Goal: Information Seeking & Learning: Learn about a topic

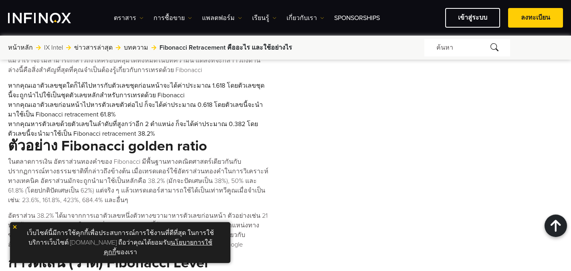
scroll to position [749, 0]
drag, startPoint x: 177, startPoint y: 79, endPoint x: 260, endPoint y: 79, distance: 83.3
click at [260, 100] on li "หากคุณเอาตัวเลขก่อนหน้าไปหารตัวเลขตัวต่อไป ก็จะได้ค่าประมาณ 0.618 โดยตัวเลขนี้จ…" at bounding box center [138, 109] width 261 height 19
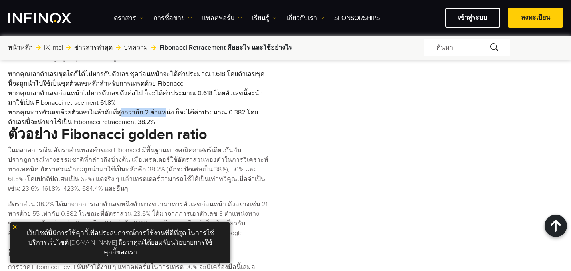
drag, startPoint x: 113, startPoint y: 87, endPoint x: 174, endPoint y: 85, distance: 60.5
click at [164, 108] on li "หากคุณหารตัวเลขด้วยตัวเลขในลำดับที่สูงกว่าอีก 2 ตำแหน่ง ก็จะได้ค่าประมาณ 0.382 …" at bounding box center [138, 117] width 261 height 19
drag, startPoint x: 209, startPoint y: 85, endPoint x: 242, endPoint y: 85, distance: 32.9
click at [242, 108] on li "หากคุณหารตัวเลขด้วยตัวเลขในลำดับที่สูงกว่าอีก 2 ตำแหน่ง ก็จะได้ค่าประมาณ 0.382 …" at bounding box center [138, 117] width 261 height 19
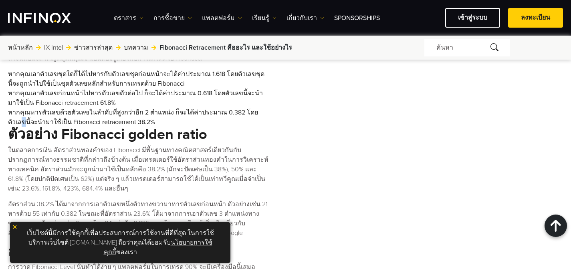
click at [262, 108] on li "หากคุณหารตัวเลขด้วยตัวเลขในลำดับที่สูงกว่าอีก 2 ตำแหน่ง ก็จะได้ค่าประมาณ 0.382 …" at bounding box center [138, 117] width 261 height 19
click at [263, 108] on li "หากคุณหารตัวเลขด้วยตัวเลขในลำดับที่สูงกว่าอีก 2 ตำแหน่ง ก็จะได้ค่าประมาณ 0.382 …" at bounding box center [138, 117] width 261 height 19
drag, startPoint x: 75, startPoint y: 97, endPoint x: 125, endPoint y: 95, distance: 49.7
click at [125, 108] on li "หากคุณหารตัวเลขด้วยตัวเลขในลำดับที่สูงกว่าอีก 2 ตำแหน่ง ก็จะได้ค่าประมาณ 0.382 …" at bounding box center [138, 117] width 261 height 19
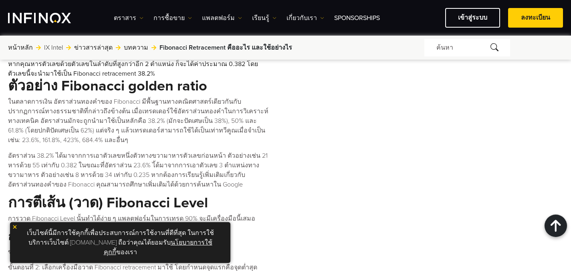
scroll to position [811, 0]
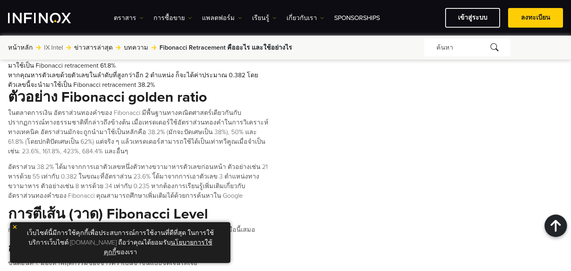
click at [204, 108] on p "ในตลาดการเงิน อัตราส่วนทองคำของ Fibonacci มีพื้นฐานทางคณิตศาสตร์เดียวกันกับปราก…" at bounding box center [138, 132] width 261 height 48
drag, startPoint x: 42, startPoint y: 117, endPoint x: 160, endPoint y: 118, distance: 118.6
click at [160, 118] on p "ในตลาดการเงิน อัตราส่วนทองคำของ Fibonacci มีพื้นฐานทางคณิตศาสตร์เดียวกันกับปราก…" at bounding box center [138, 132] width 261 height 48
drag, startPoint x: 165, startPoint y: 117, endPoint x: 170, endPoint y: 117, distance: 5.7
click at [165, 117] on p "ในตลาดการเงิน อัตราส่วนทองคำของ Fibonacci มีพื้นฐานทางคณิตศาสตร์เดียวกันกับปราก…" at bounding box center [138, 132] width 261 height 48
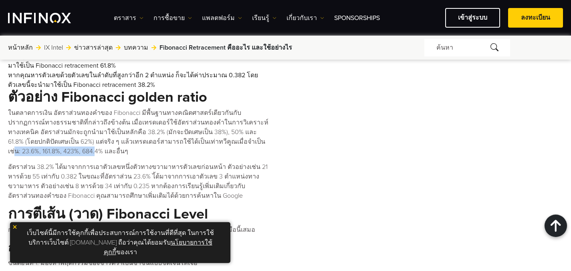
drag, startPoint x: 183, startPoint y: 117, endPoint x: 258, endPoint y: 116, distance: 75.3
click at [254, 117] on p "ในตลาดการเงิน อัตราส่วนทองคำของ Fibonacci มีพื้นฐานทางคณิตศาสตร์เดียวกันกับปราก…" at bounding box center [138, 132] width 261 height 48
click at [261, 116] on p "ในตลาดการเงิน อัตราส่วนทองคำของ Fibonacci มีพื้นฐานทางคณิตศาสตร์เดียวกันกับปราก…" at bounding box center [138, 132] width 261 height 48
drag, startPoint x: 18, startPoint y: 127, endPoint x: 38, endPoint y: 127, distance: 19.6
click at [36, 127] on p "ในตลาดการเงิน อัตราส่วนทองคำของ Fibonacci มีพื้นฐานทางคณิตศาสตร์เดียวกันกับปราก…" at bounding box center [138, 132] width 261 height 48
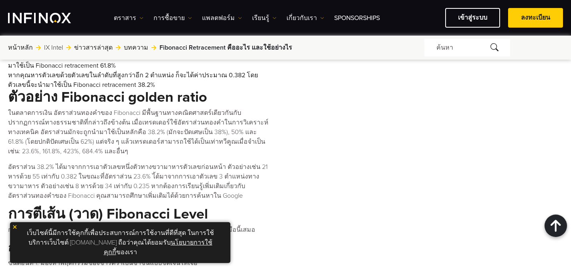
click at [77, 123] on p "ในตลาดการเงิน อัตราส่วนทองคำของ Fibonacci มีพื้นฐานทางคณิตศาสตร์เดียวกันกับปราก…" at bounding box center [138, 132] width 261 height 48
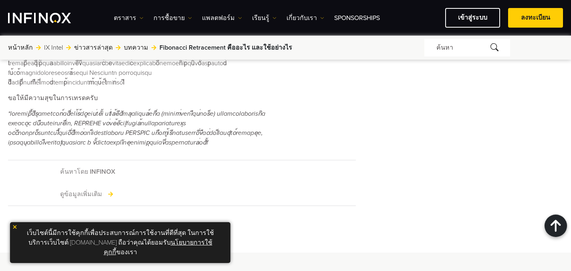
scroll to position [1509, 0]
